Goal: Register for event/course

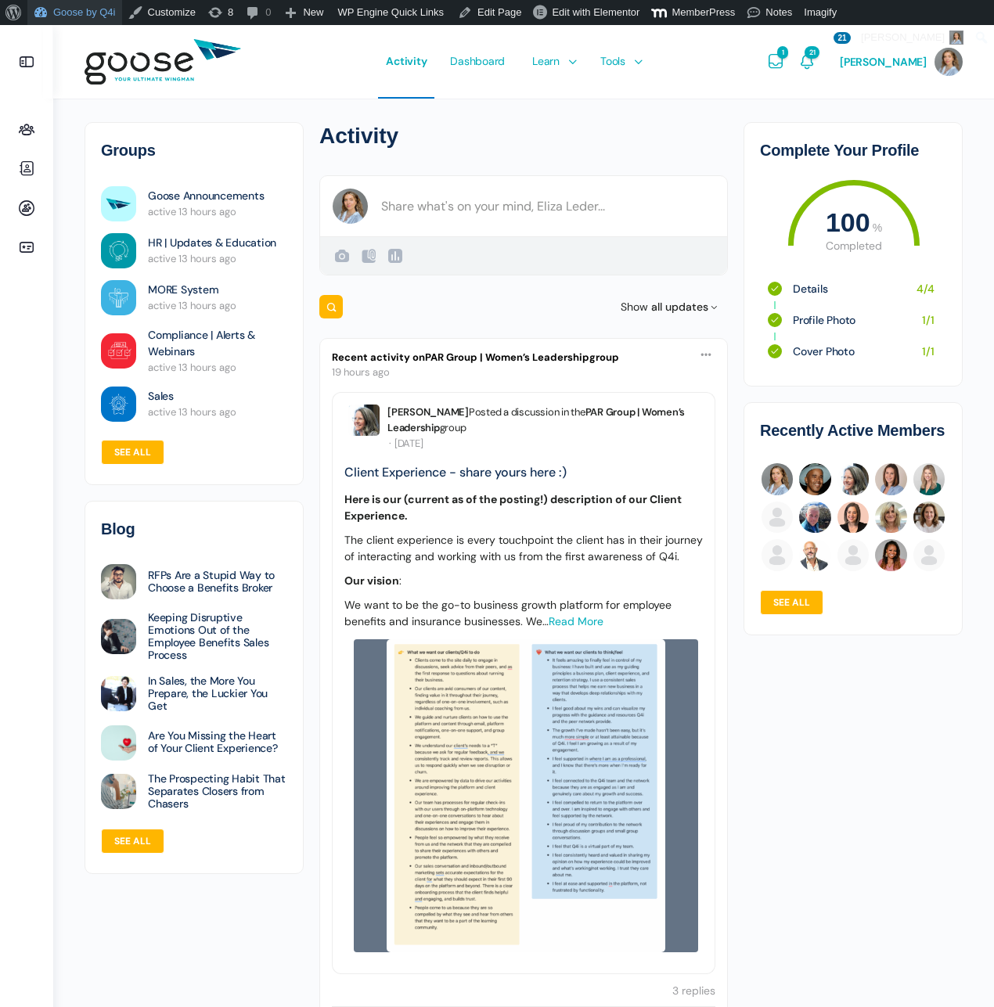
click at [80, 13] on link "Goose by Q4i" at bounding box center [74, 12] width 95 height 25
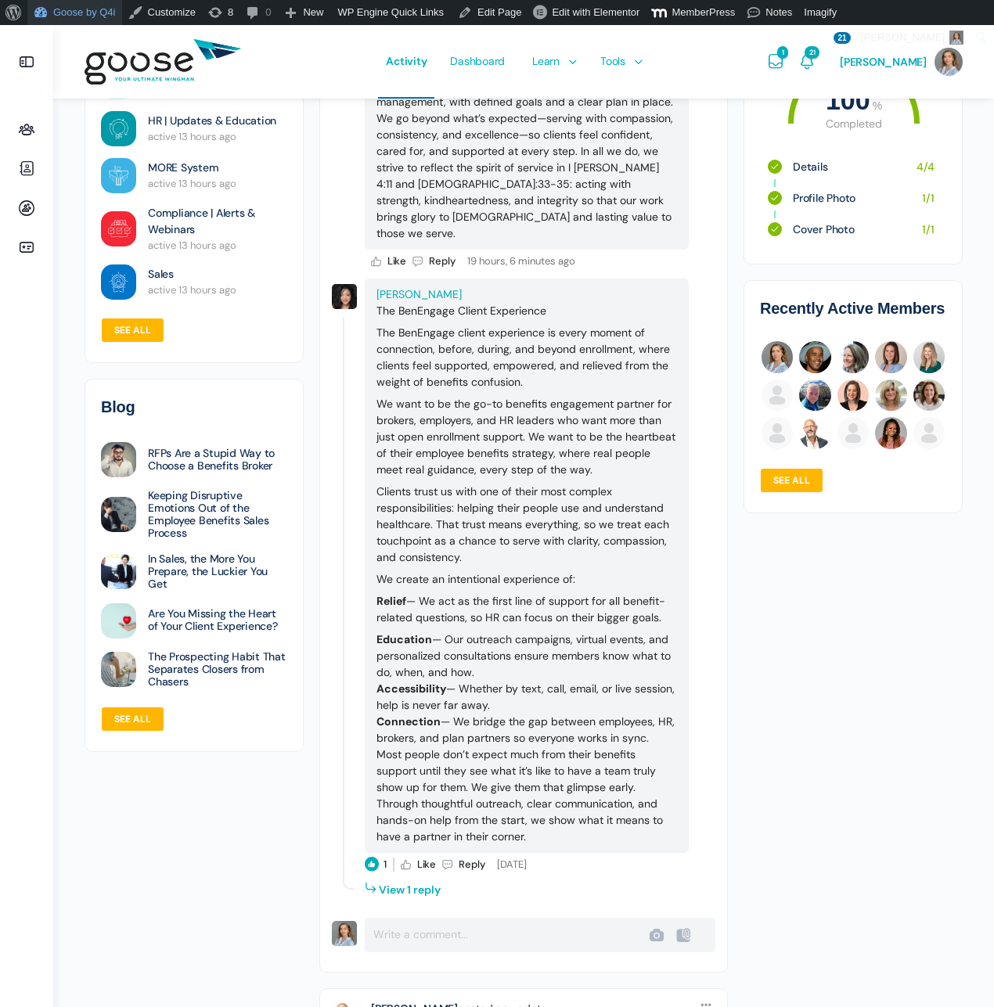
scroll to position [2126, 0]
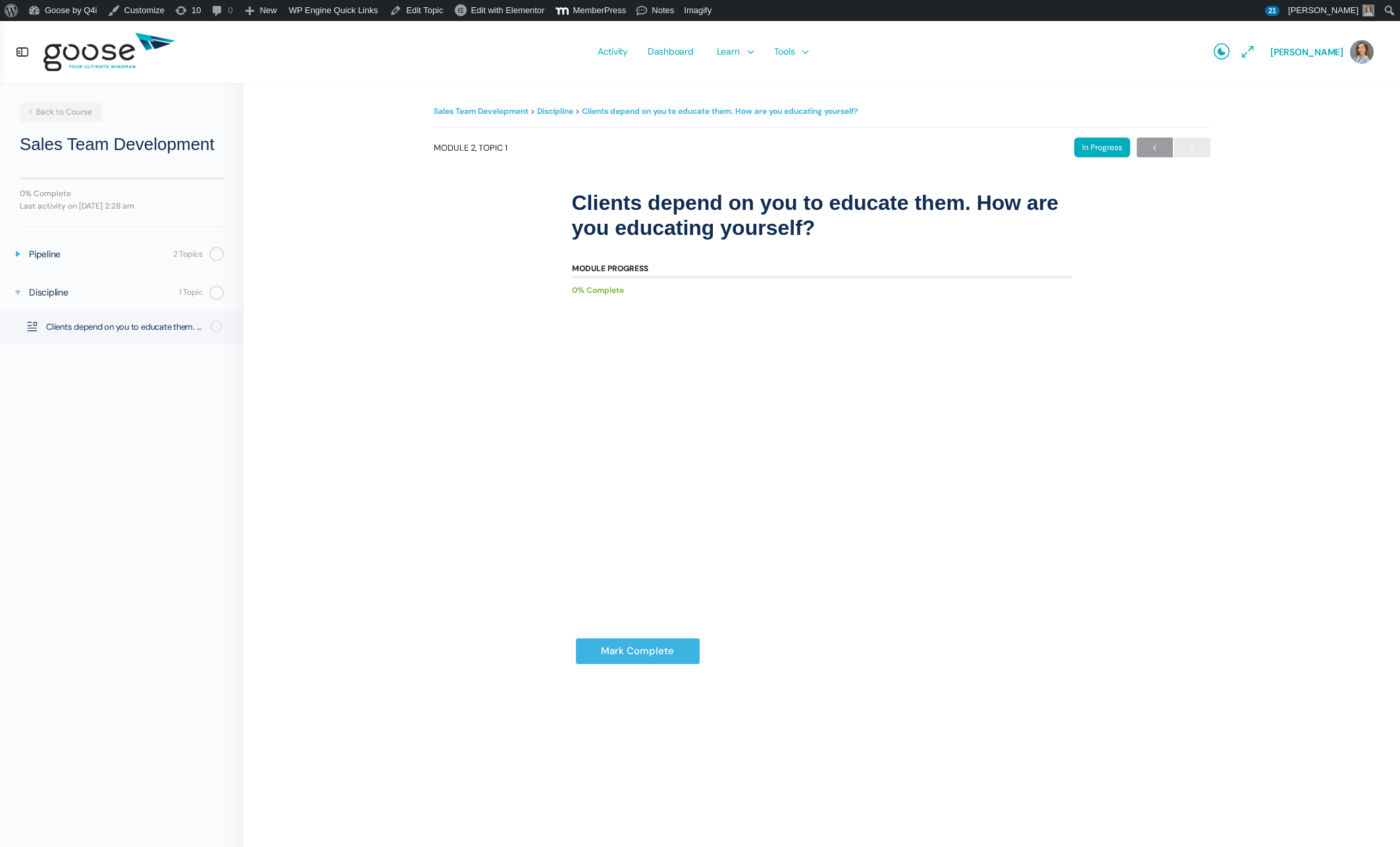
click at [19, 252] on icon at bounding box center [18, 254] width 11 height 11
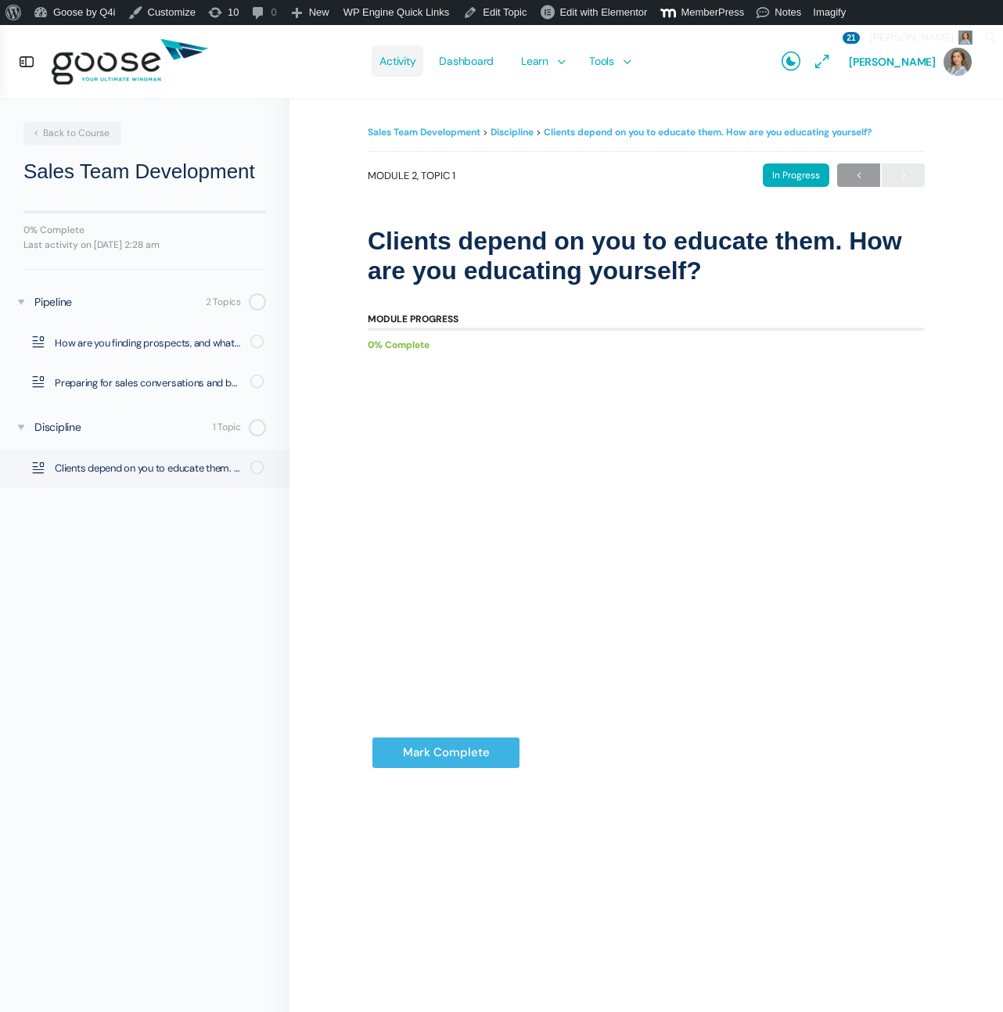
click at [415, 63] on span "Activity" at bounding box center [397, 61] width 36 height 74
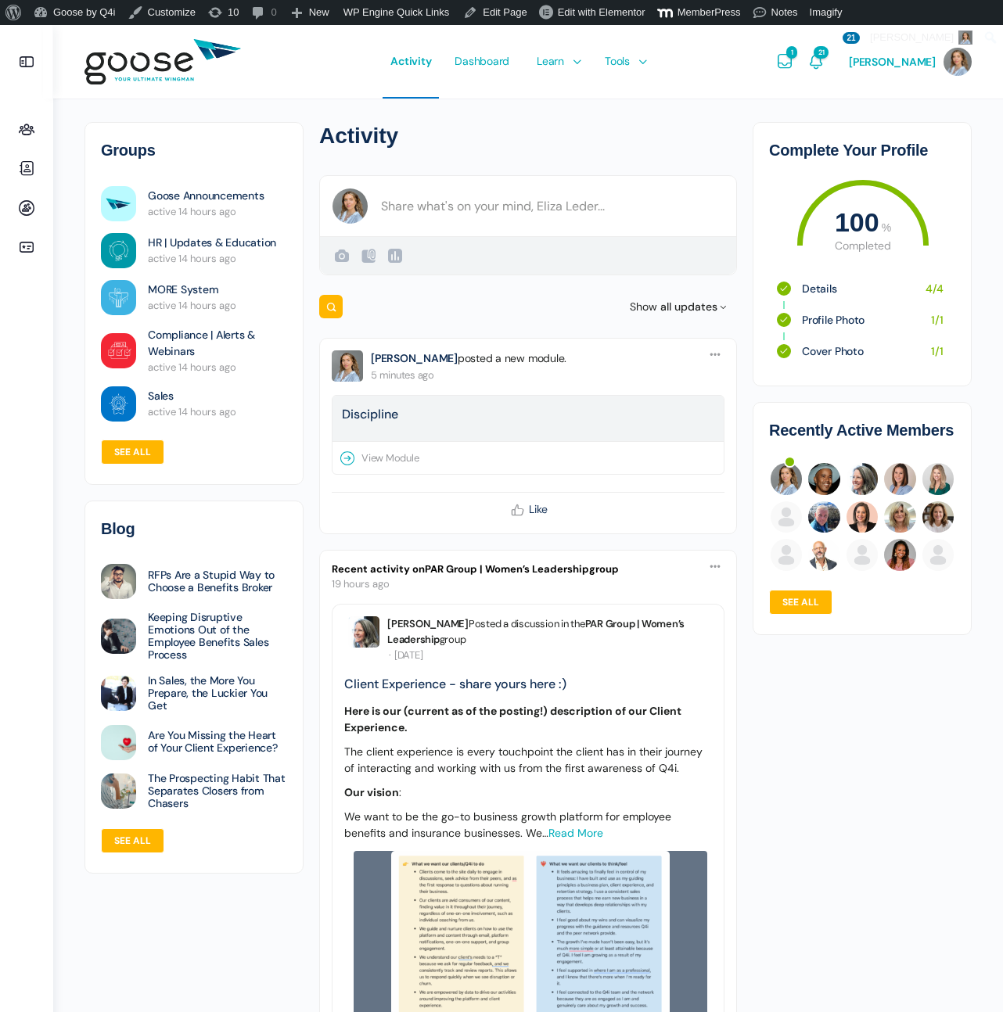
click at [703, 356] on li "Options Delete Delete Pin to Feed Pin to Feed Turn off notifications Turn off n…" at bounding box center [528, 436] width 418 height 196
click at [717, 350] on icon at bounding box center [715, 354] width 13 height 13
click at [676, 401] on link "Delete Delete" at bounding box center [638, 390] width 144 height 30
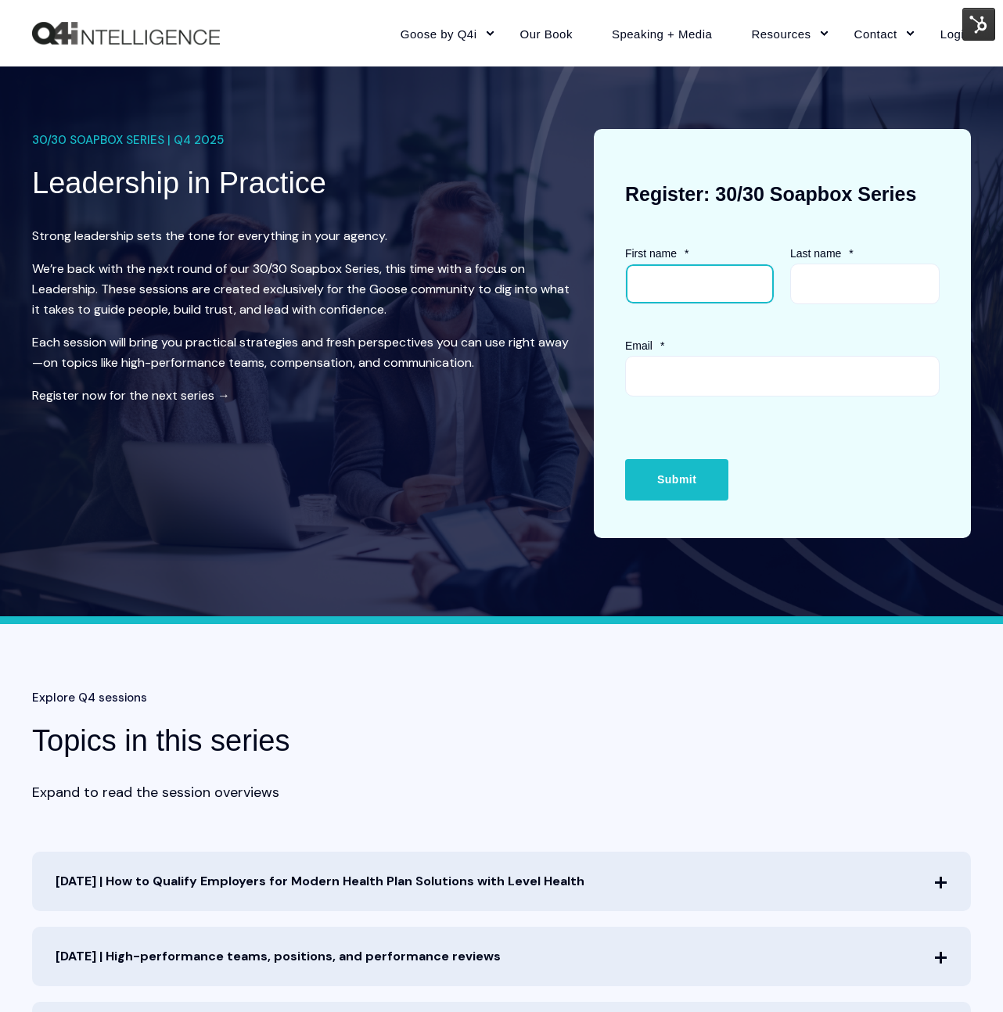
click at [654, 286] on input "First name *" at bounding box center [699, 284] width 149 height 41
type input "eliza"
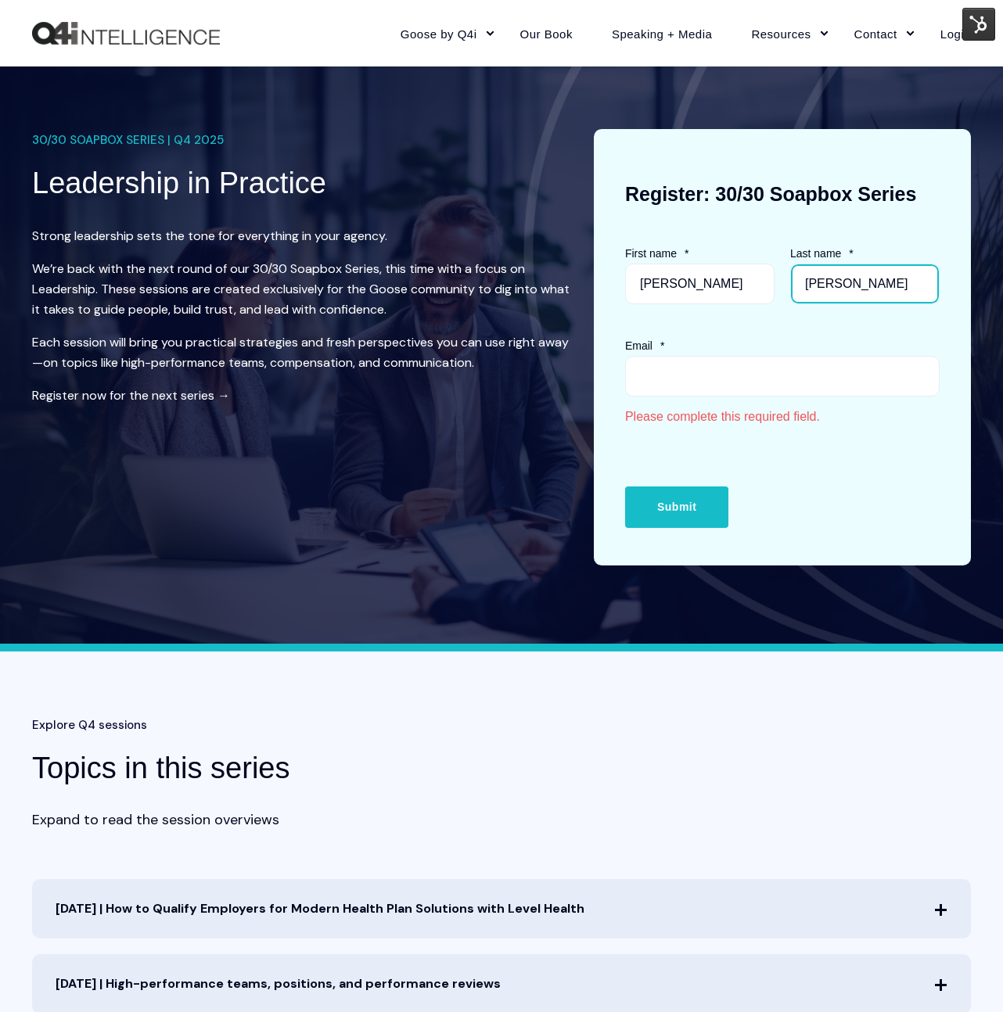
click at [822, 290] on input "leeder" at bounding box center [864, 284] width 149 height 41
type input "leder"
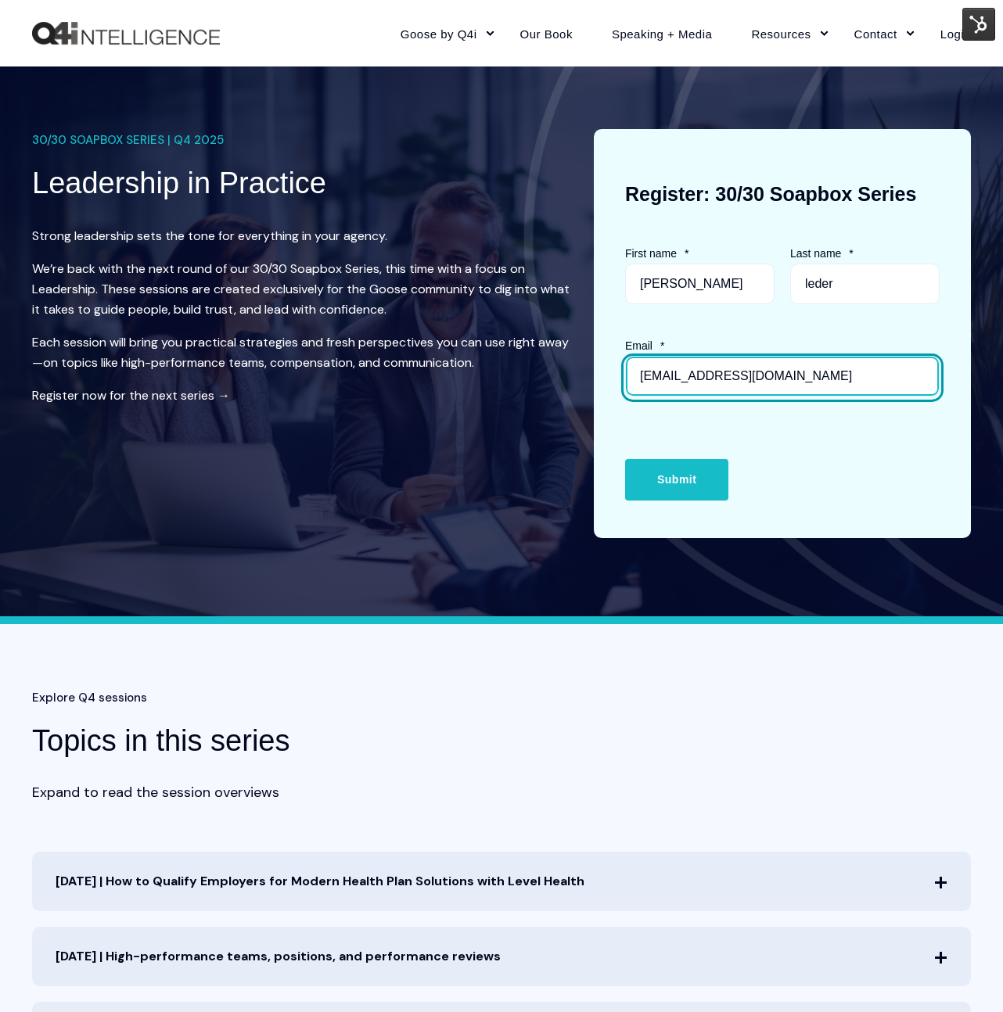
type input "eliza.leder@gmail.com"
click at [625, 459] on input "Submit" at bounding box center [676, 479] width 103 height 41
